Goal: Communication & Community: Answer question/provide support

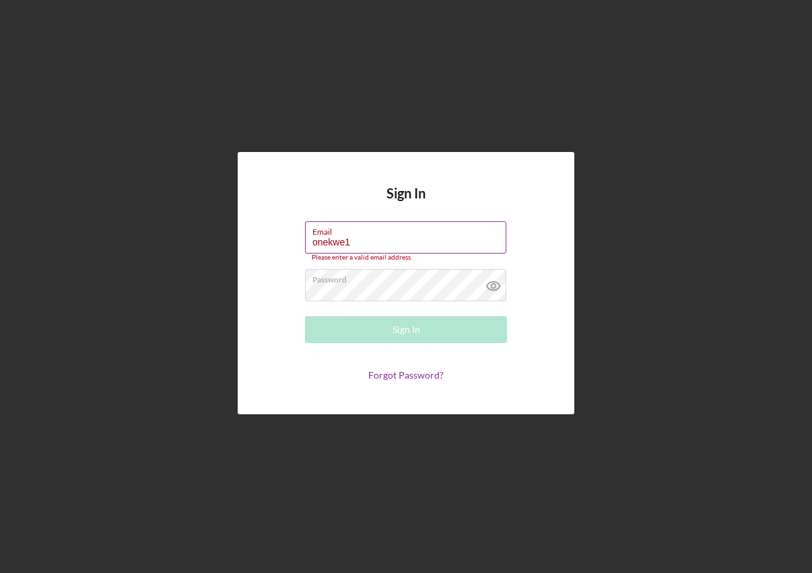
click at [438, 240] on input "onekwe1" at bounding box center [405, 237] width 201 height 32
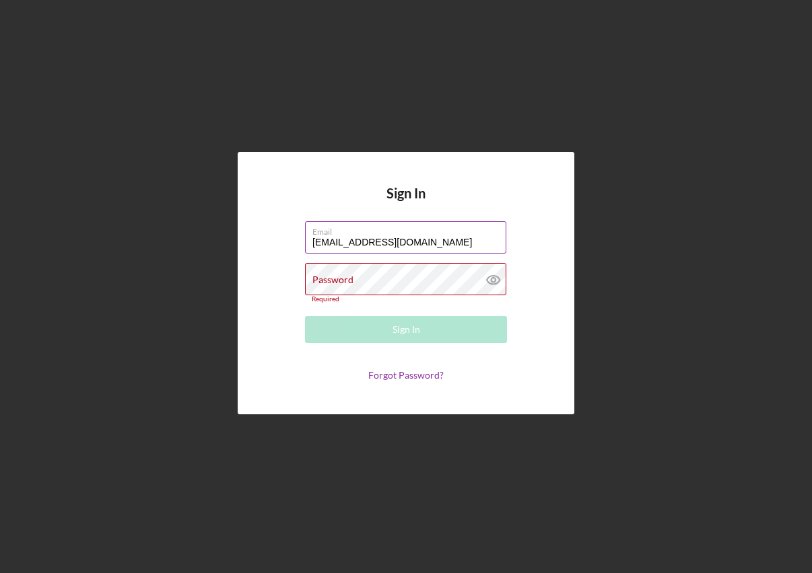
type input "[EMAIL_ADDRESS][DOMAIN_NAME]"
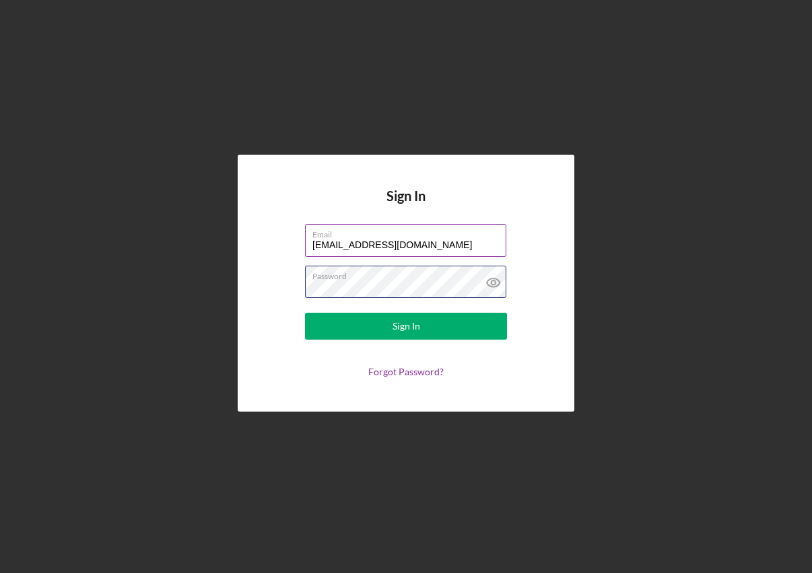
click at [406, 326] on button "Sign In" at bounding box center [406, 326] width 202 height 27
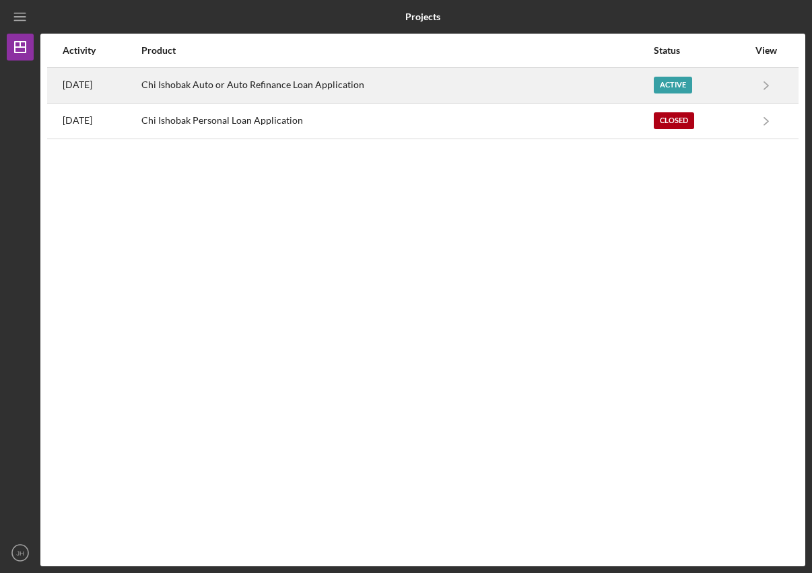
click at [519, 77] on div "Chi Ishobak Auto or Auto Refinance Loan Application" at bounding box center [396, 86] width 511 height 34
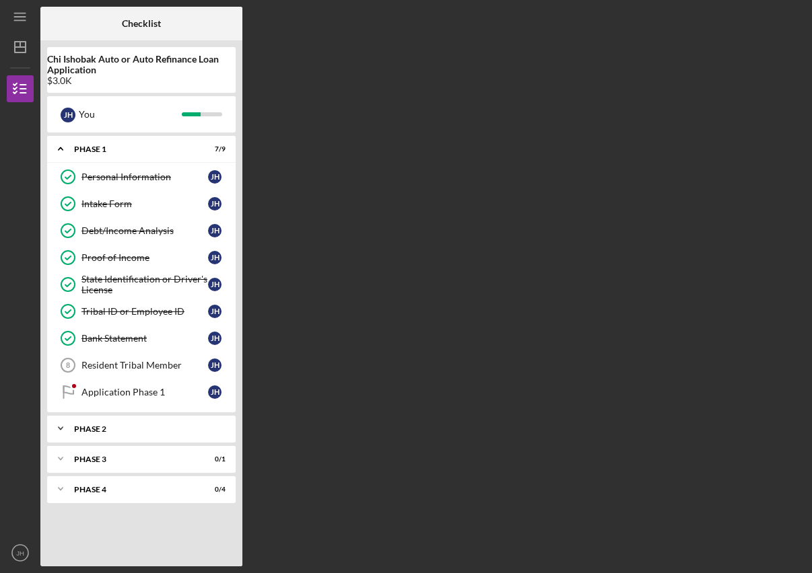
click at [95, 433] on div "Icon/Expander Phase 2 0 / 1" at bounding box center [141, 428] width 188 height 27
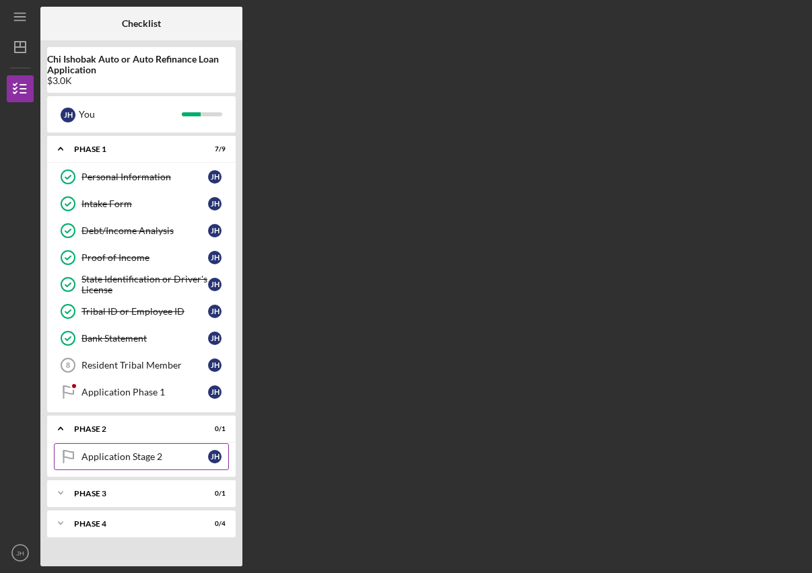
click at [93, 457] on div "Application Stage 2" at bounding box center [144, 457] width 127 height 11
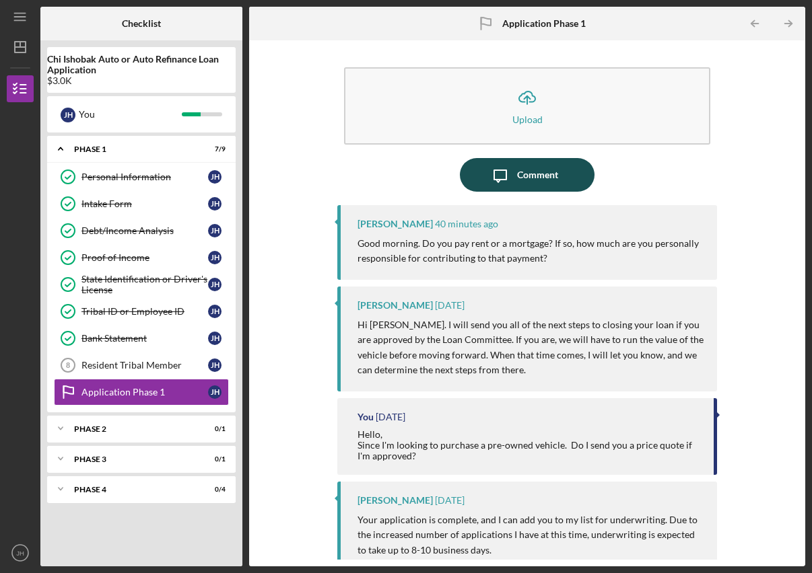
click at [541, 184] on div "Comment" at bounding box center [537, 175] width 41 height 34
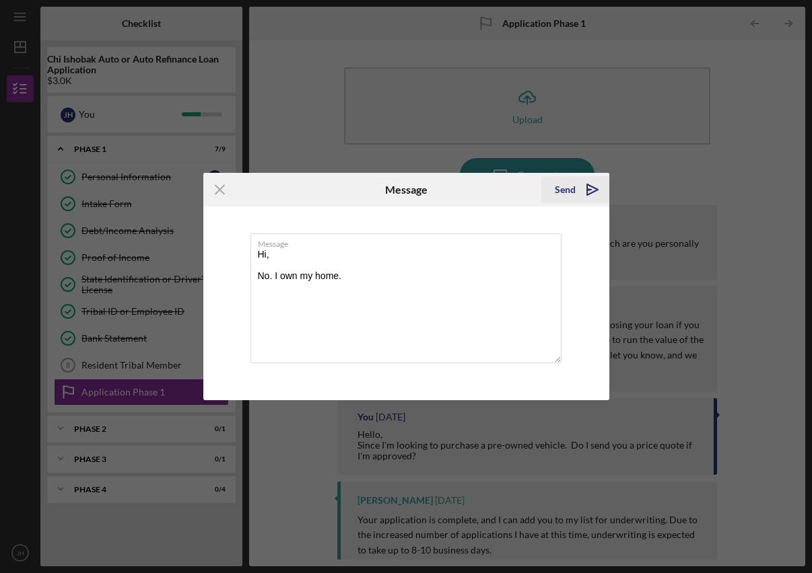
type textarea "Hi, No. I own my home."
click at [576, 192] on icon "Icon/icon-invite-send" at bounding box center [592, 190] width 34 height 34
